Goal: Find specific page/section: Find specific page/section

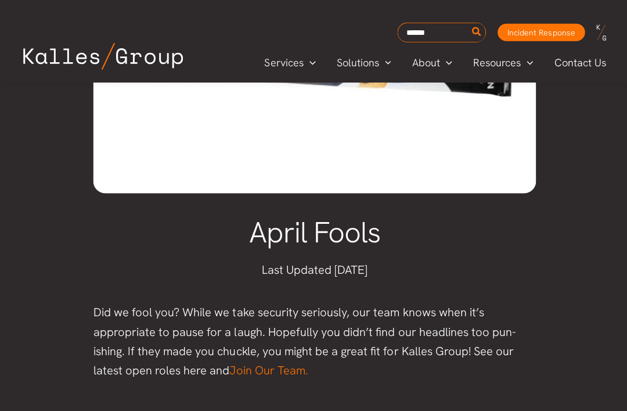
scroll to position [190, 0]
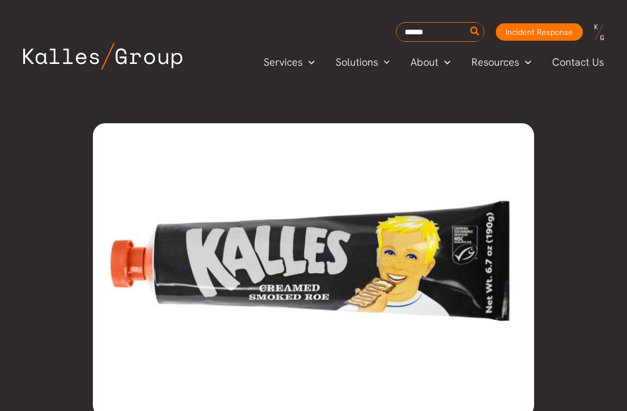
click at [439, 62] on span "Menu Toggle" at bounding box center [444, 61] width 12 height 13
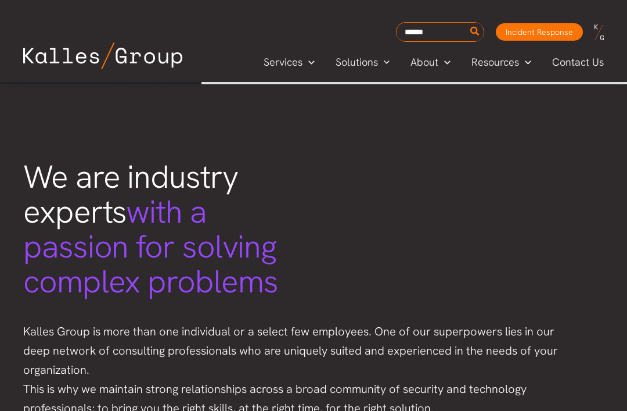
scroll to position [2147, 0]
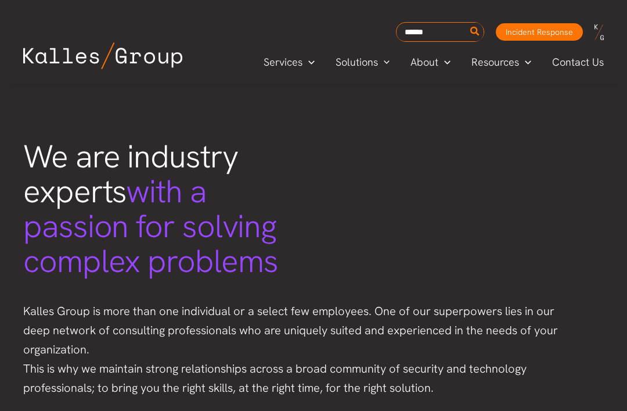
click at [505, 221] on div "We are industry experts with a passion for solving complex problems Kalles Grou…" at bounding box center [314, 292] width 604 height 328
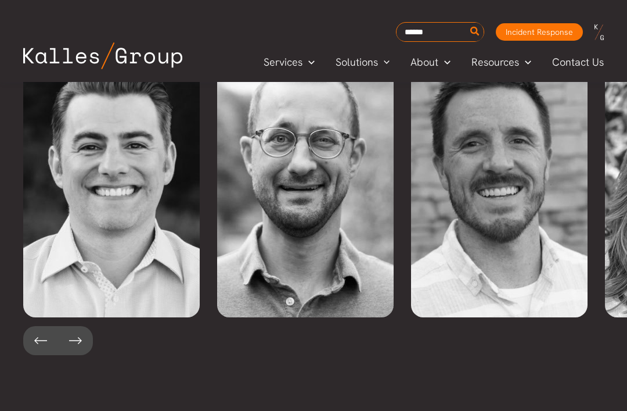
scroll to position [2566, 0]
